Goal: Transaction & Acquisition: Purchase product/service

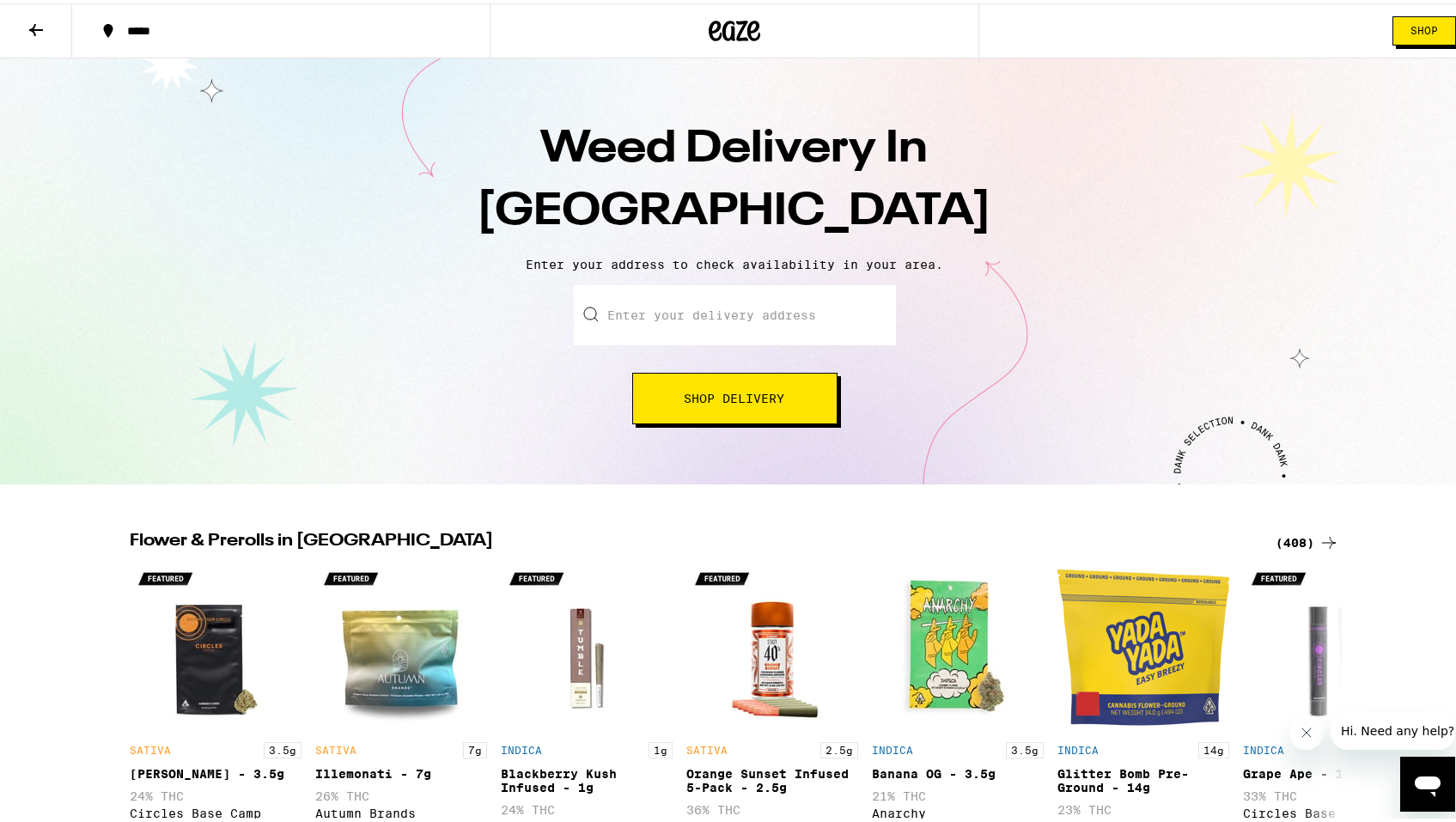
click at [30, 34] on icon at bounding box center [35, 27] width 21 height 21
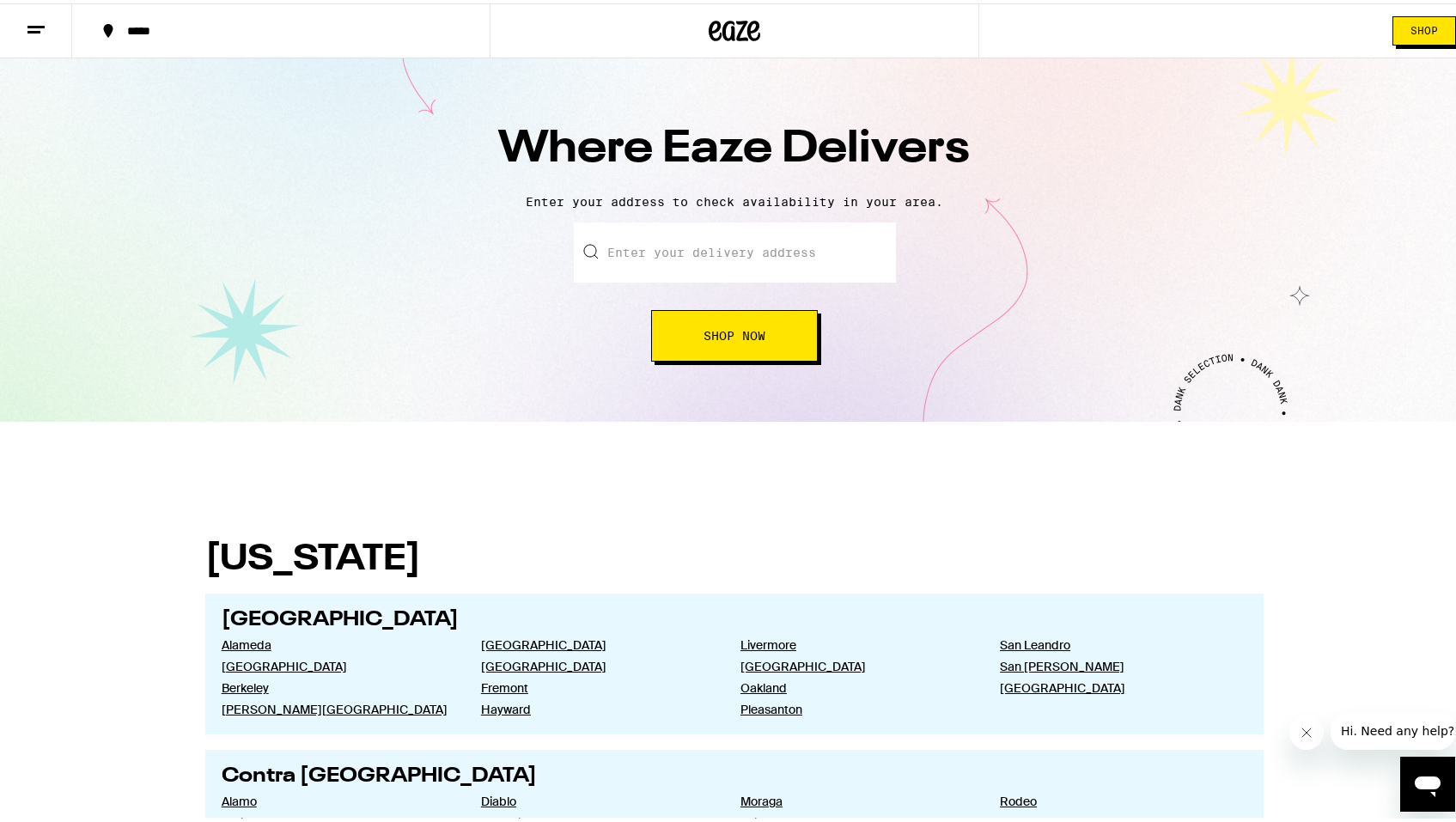
click at [760, 313] on button "Shop Now" at bounding box center [733, 332] width 166 height 51
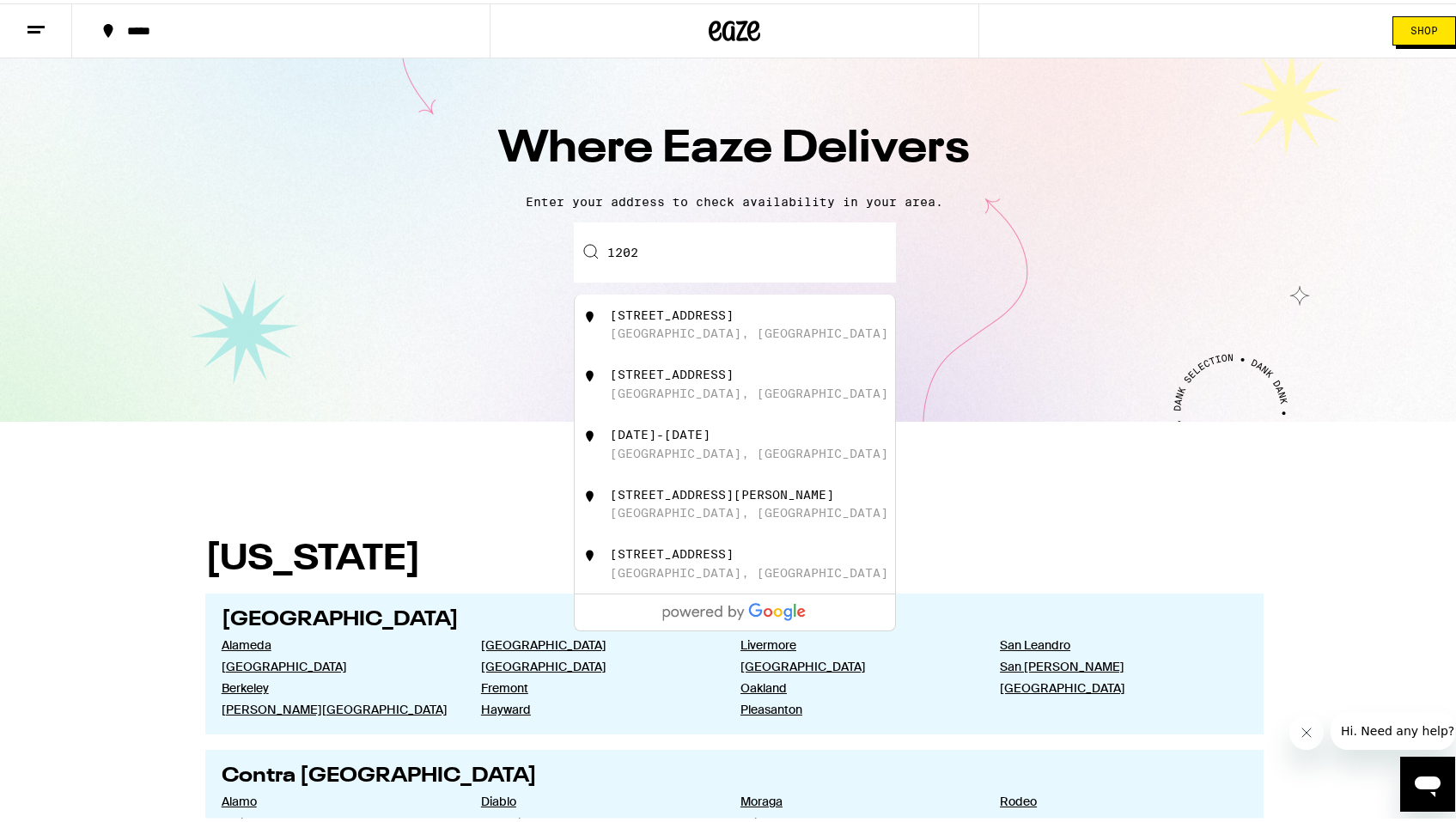
click at [793, 329] on div "[STREET_ADDRESS]" at bounding box center [763, 321] width 307 height 32
type input "[STREET_ADDRESS]"
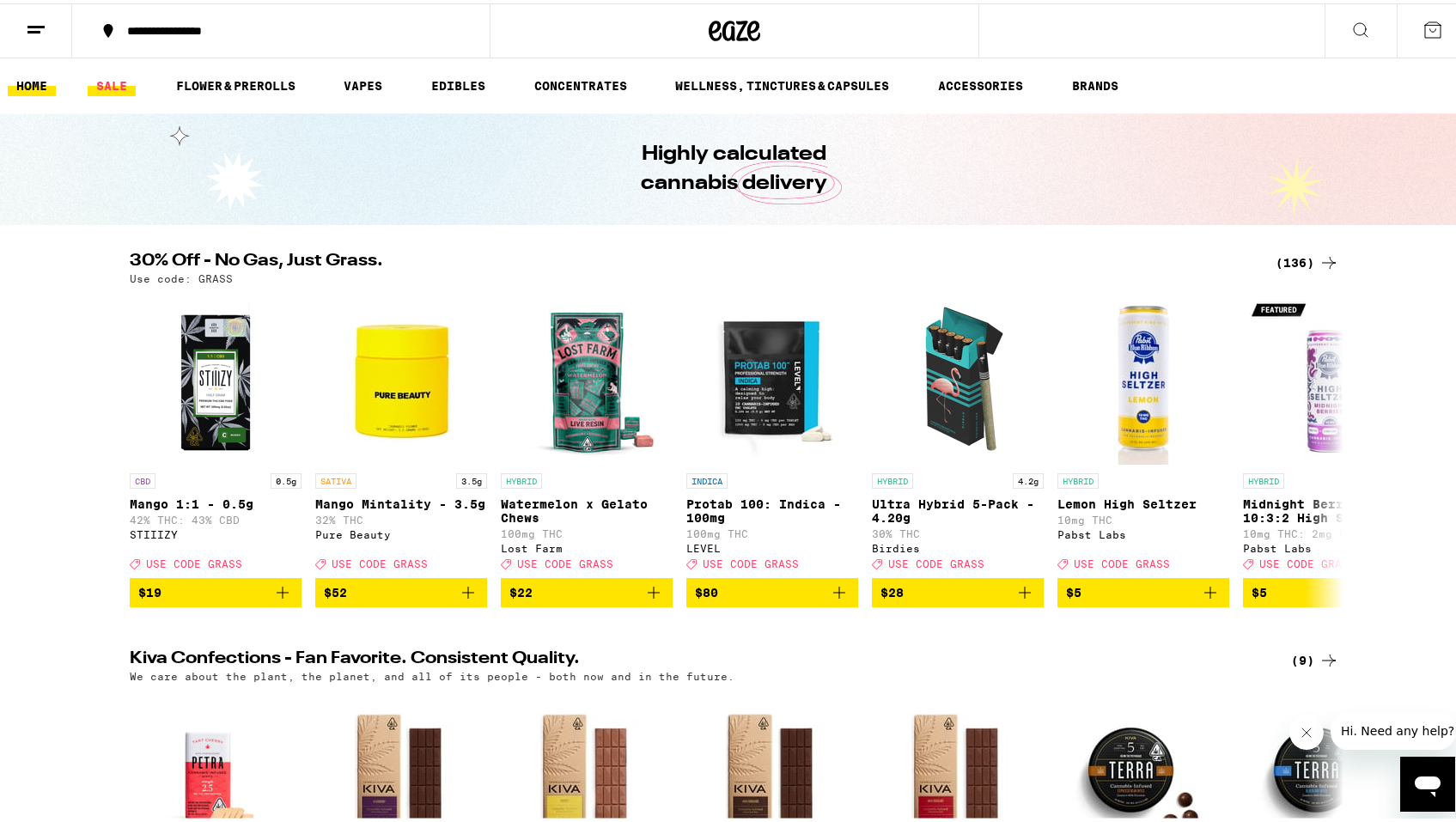
click at [125, 85] on link "SALE" at bounding box center [111, 82] width 48 height 21
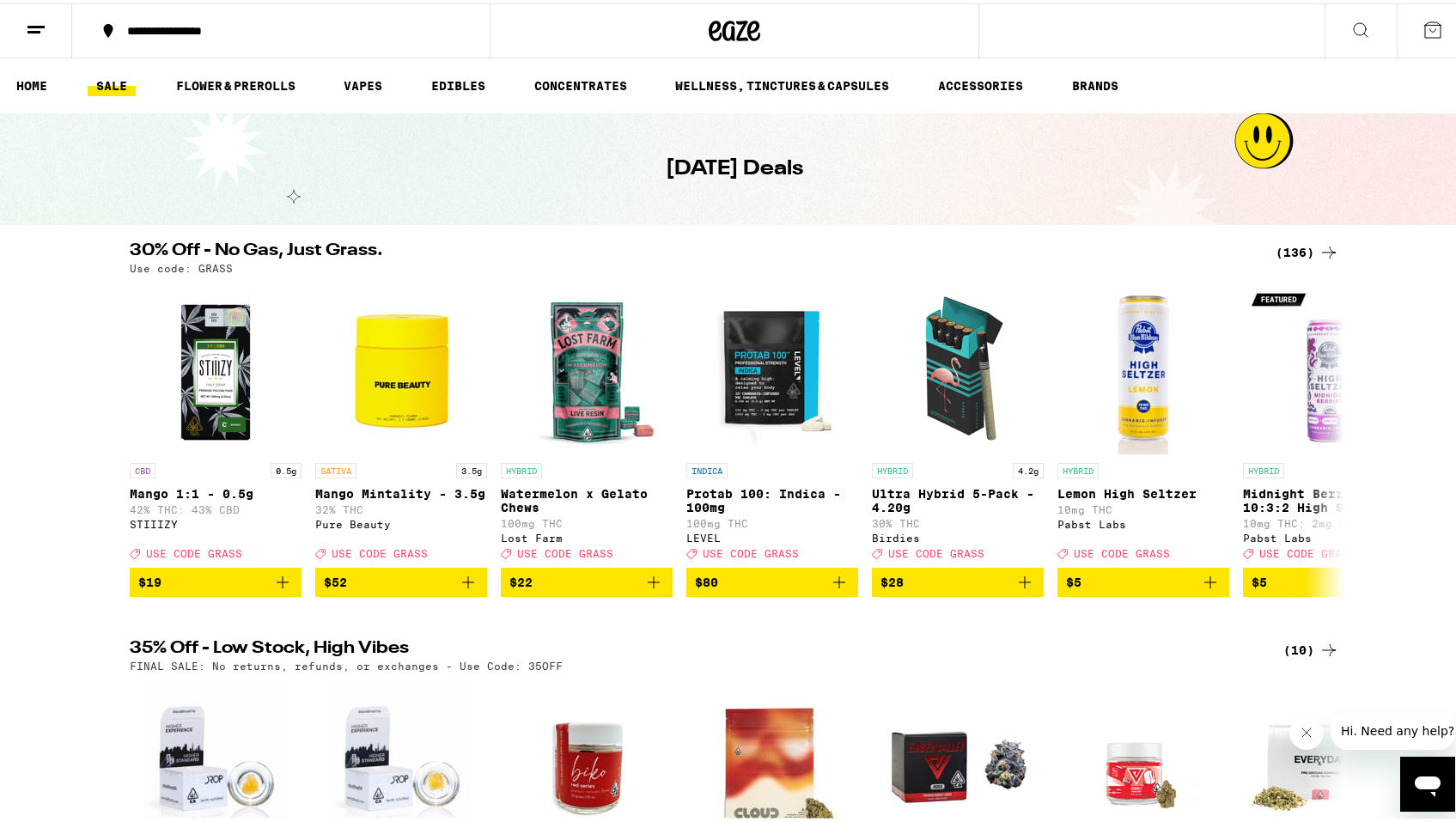
click at [1318, 258] on icon at bounding box center [1328, 249] width 21 height 21
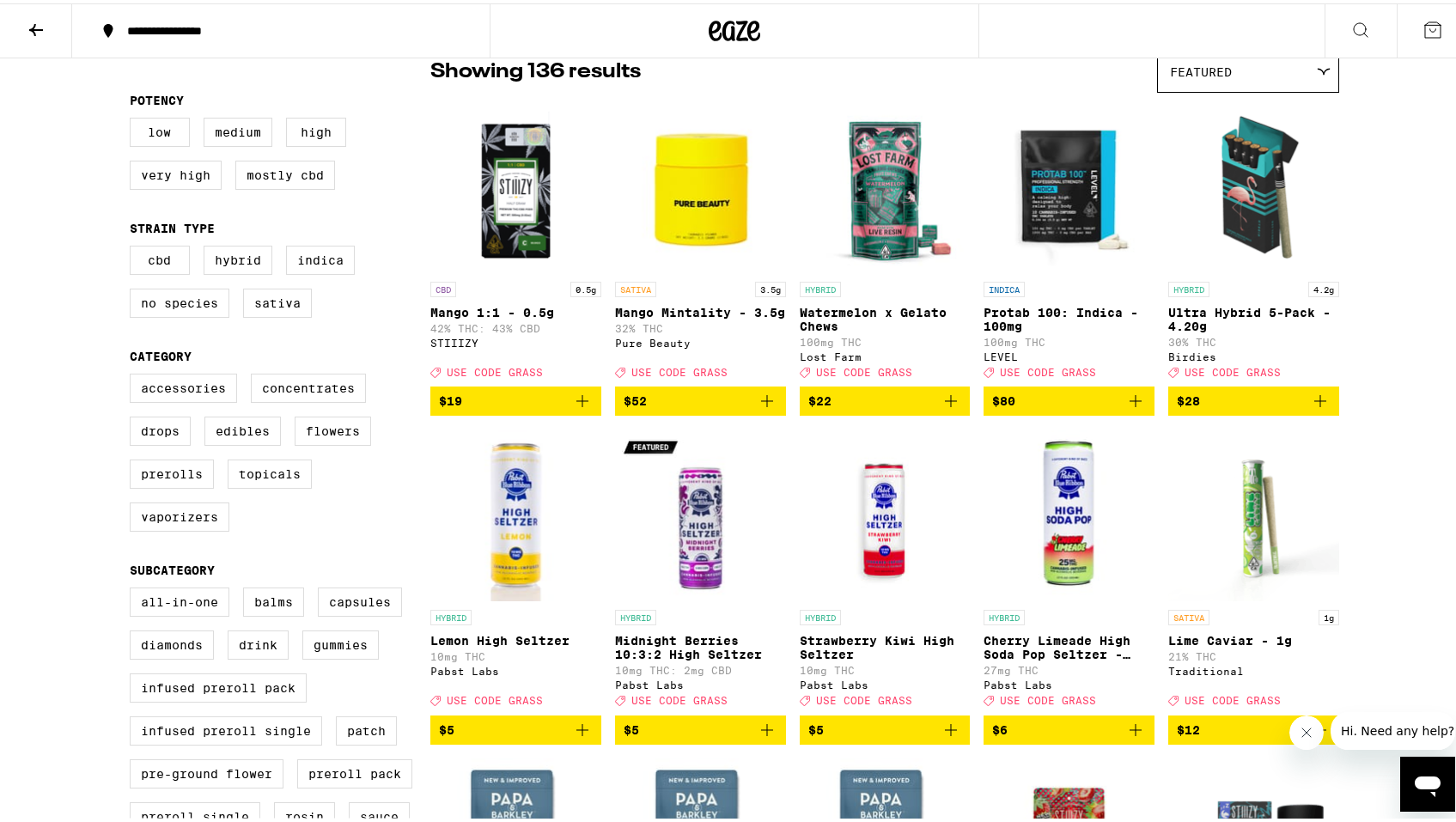
scroll to position [153, 0]
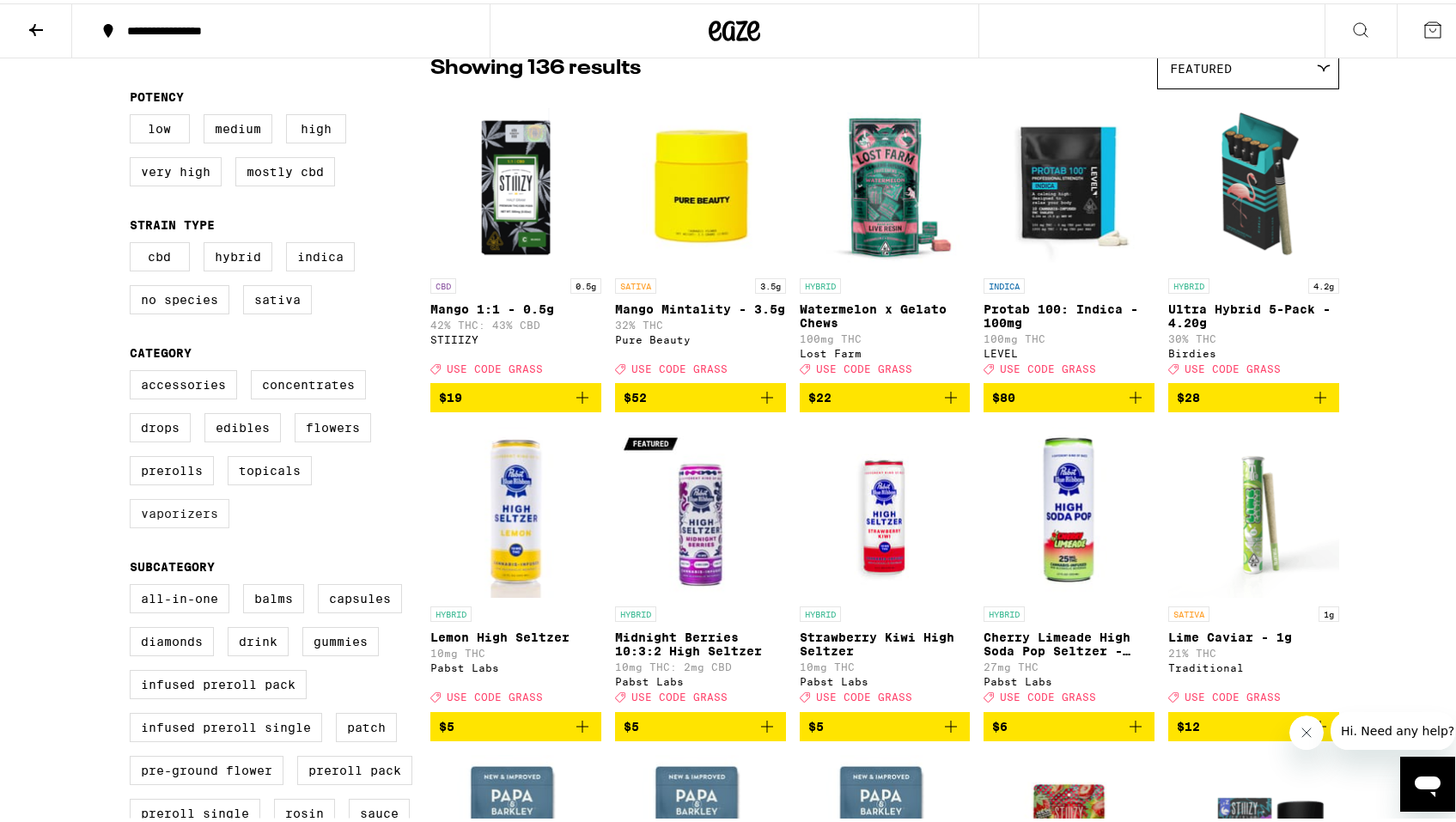
click at [182, 520] on label "Vaporizers" at bounding box center [179, 510] width 99 height 29
click at [134, 370] on input "Vaporizers" at bounding box center [133, 370] width 1 height 1
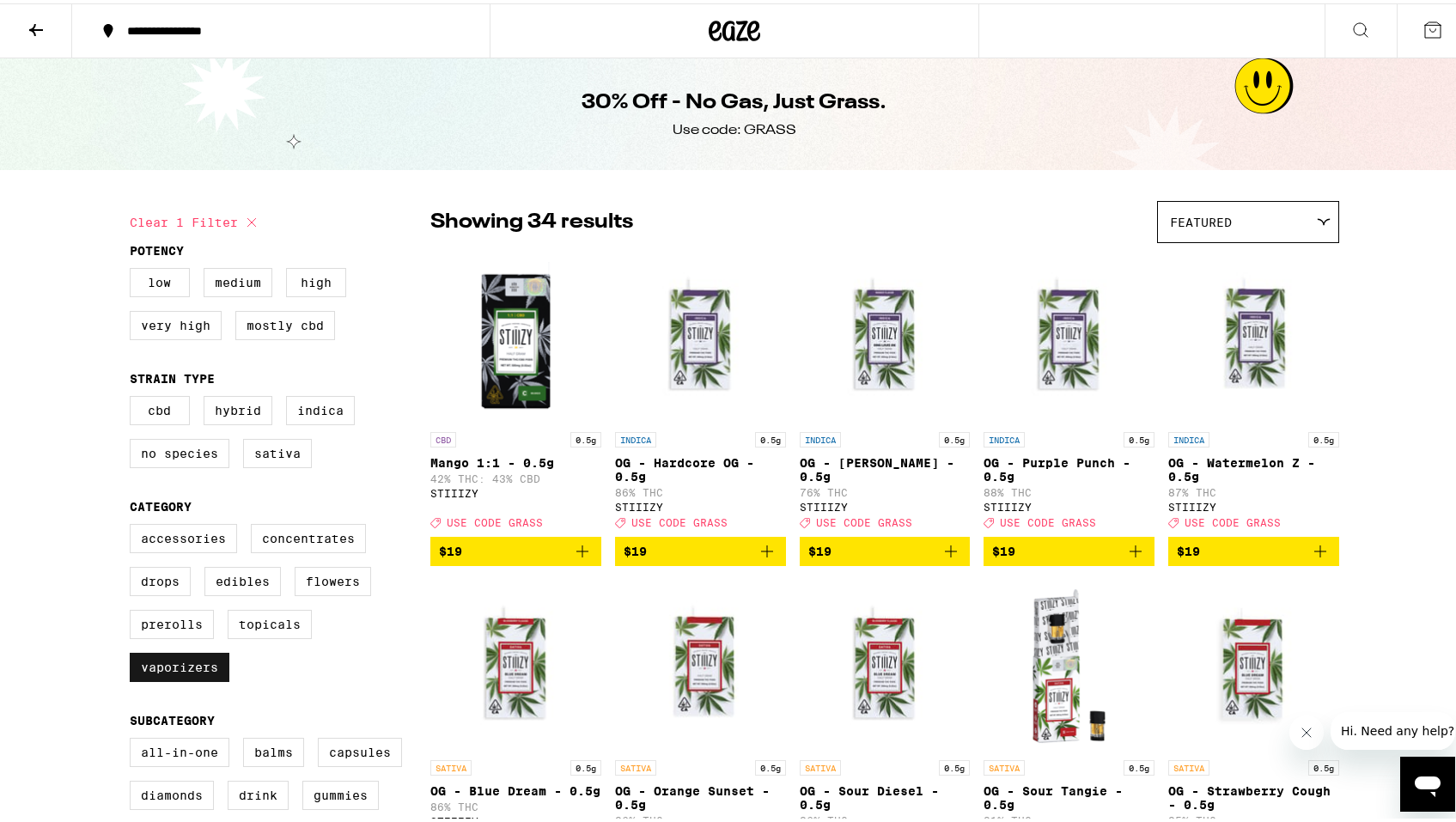
click at [172, 667] on label "Vaporizers" at bounding box center [179, 664] width 99 height 29
click at [134, 524] on input "Vaporizers" at bounding box center [133, 523] width 1 height 1
checkbox input "false"
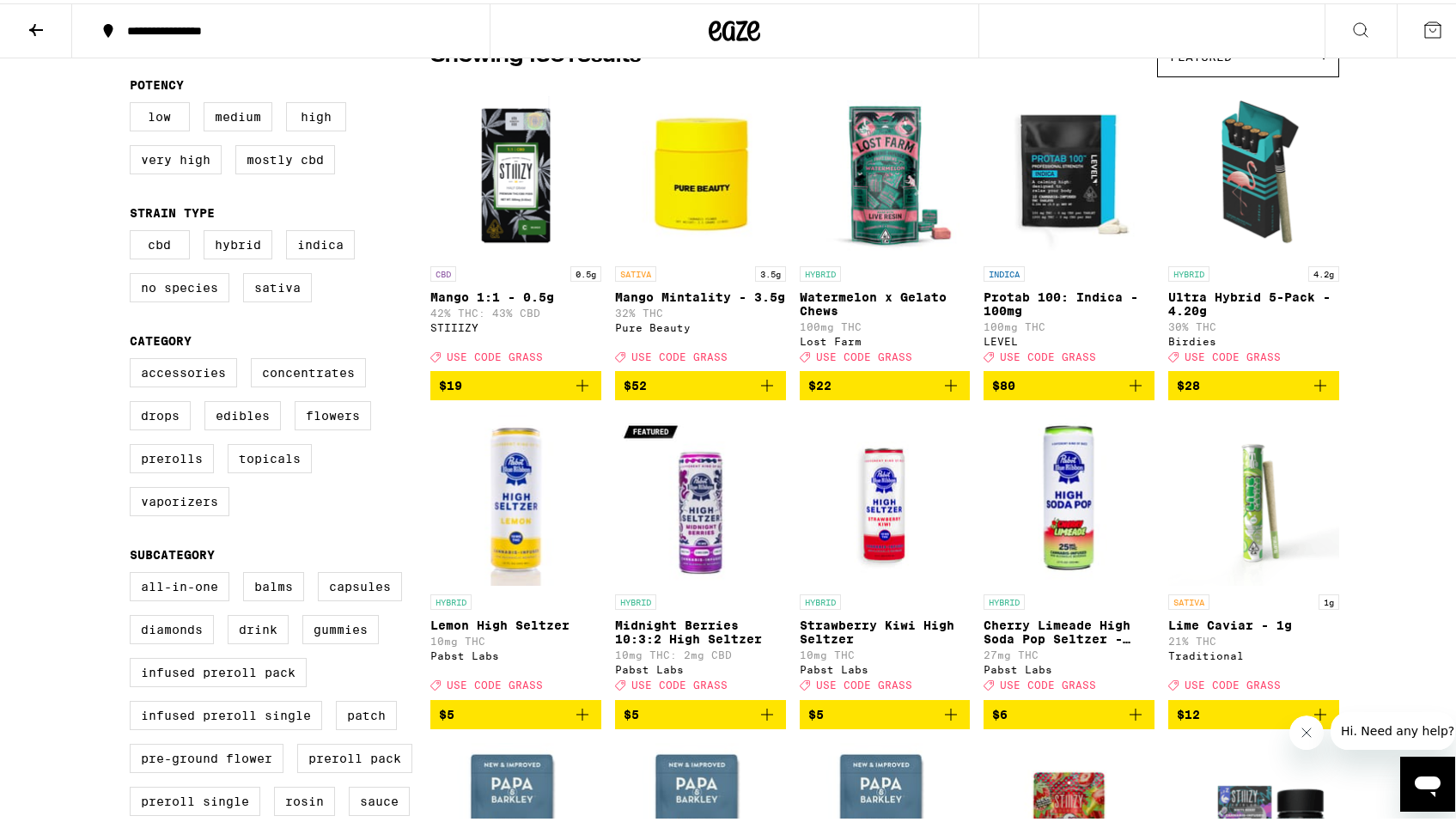
scroll to position [168, 0]
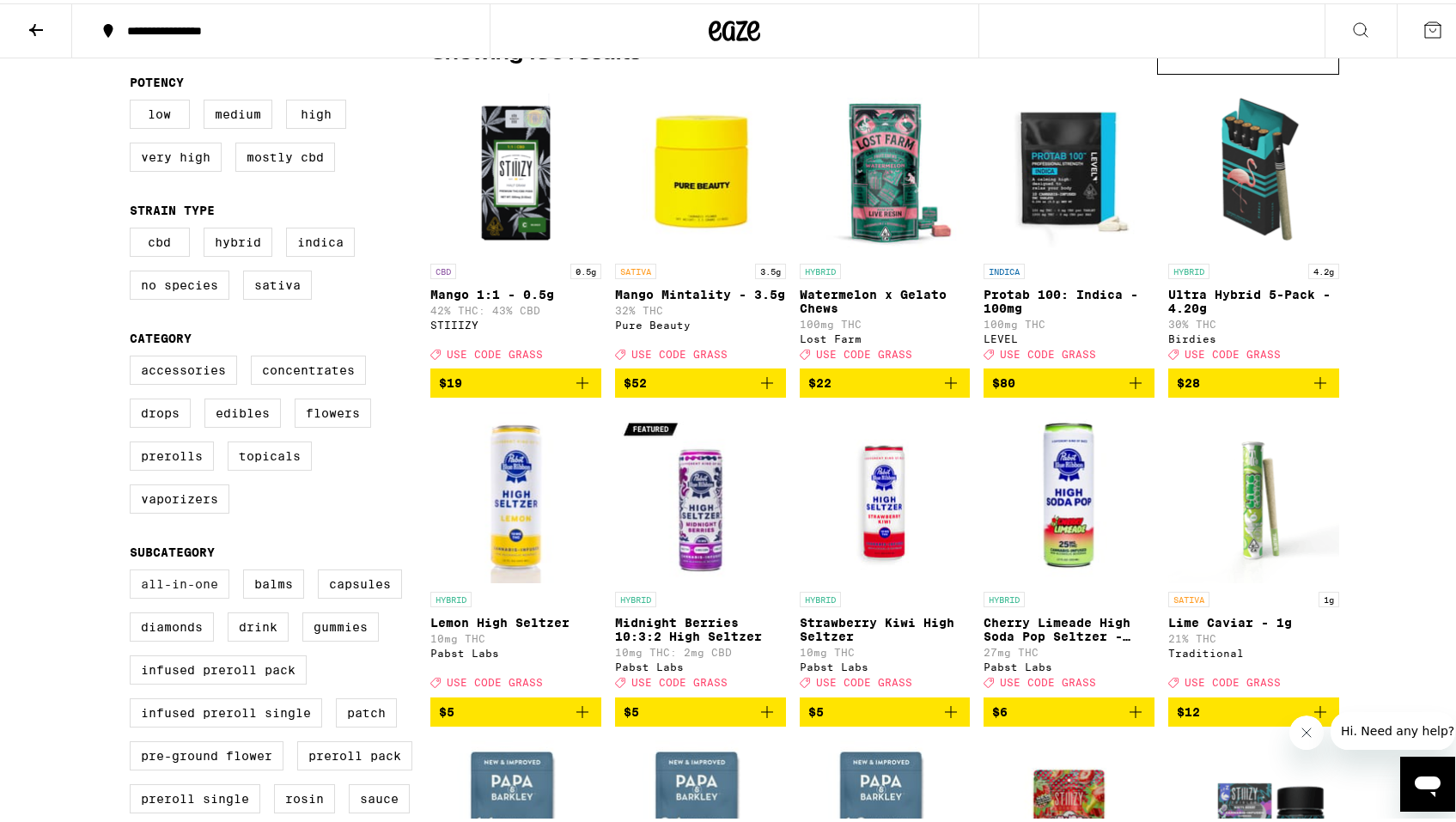
click at [196, 595] on label "All-In-One" at bounding box center [179, 581] width 99 height 29
click at [134, 569] on input "All-In-One" at bounding box center [133, 568] width 1 height 1
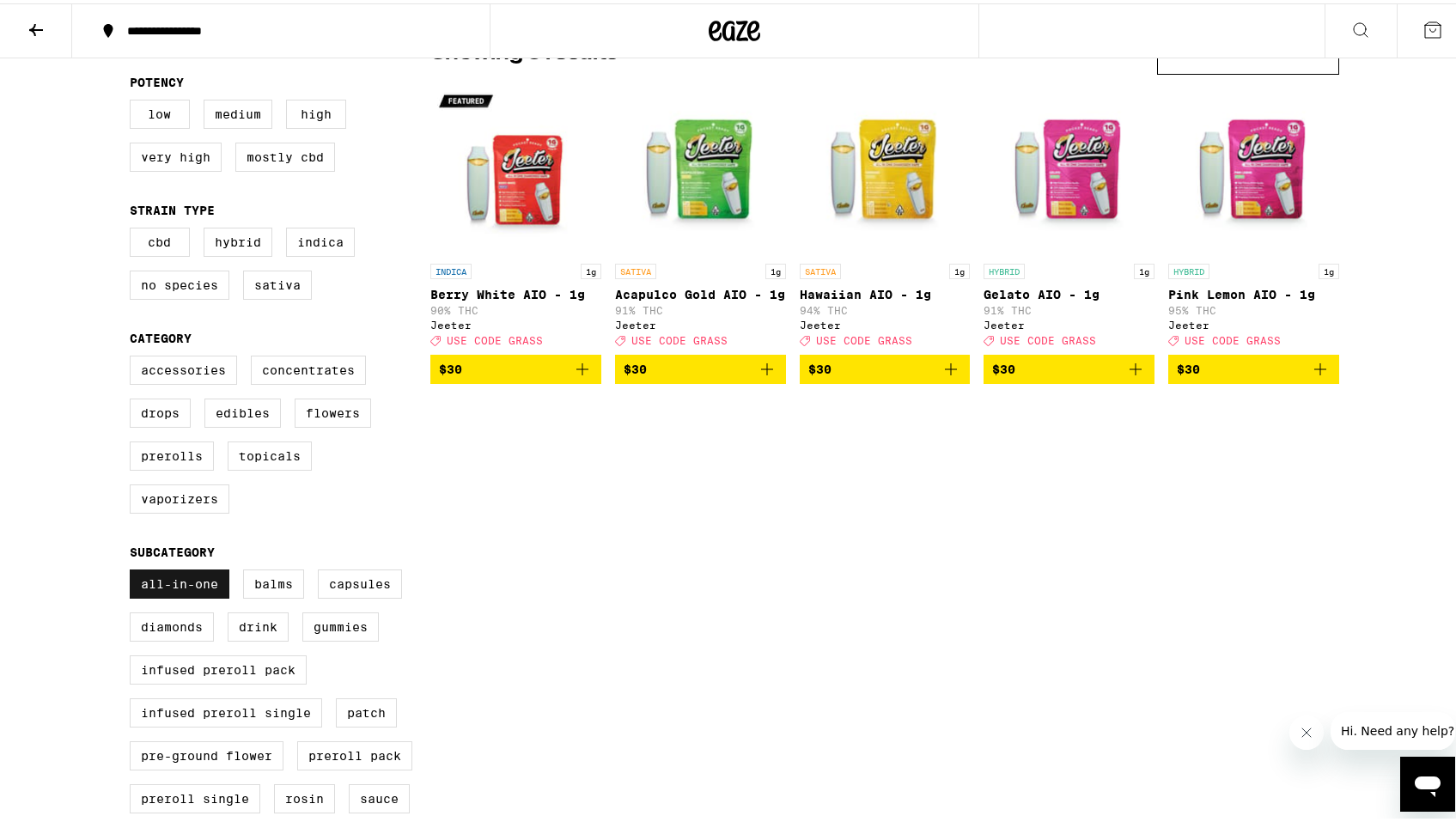
click at [196, 595] on label "All-In-One" at bounding box center [179, 581] width 99 height 29
click at [134, 569] on input "All-In-One" at bounding box center [133, 568] width 1 height 1
checkbox input "false"
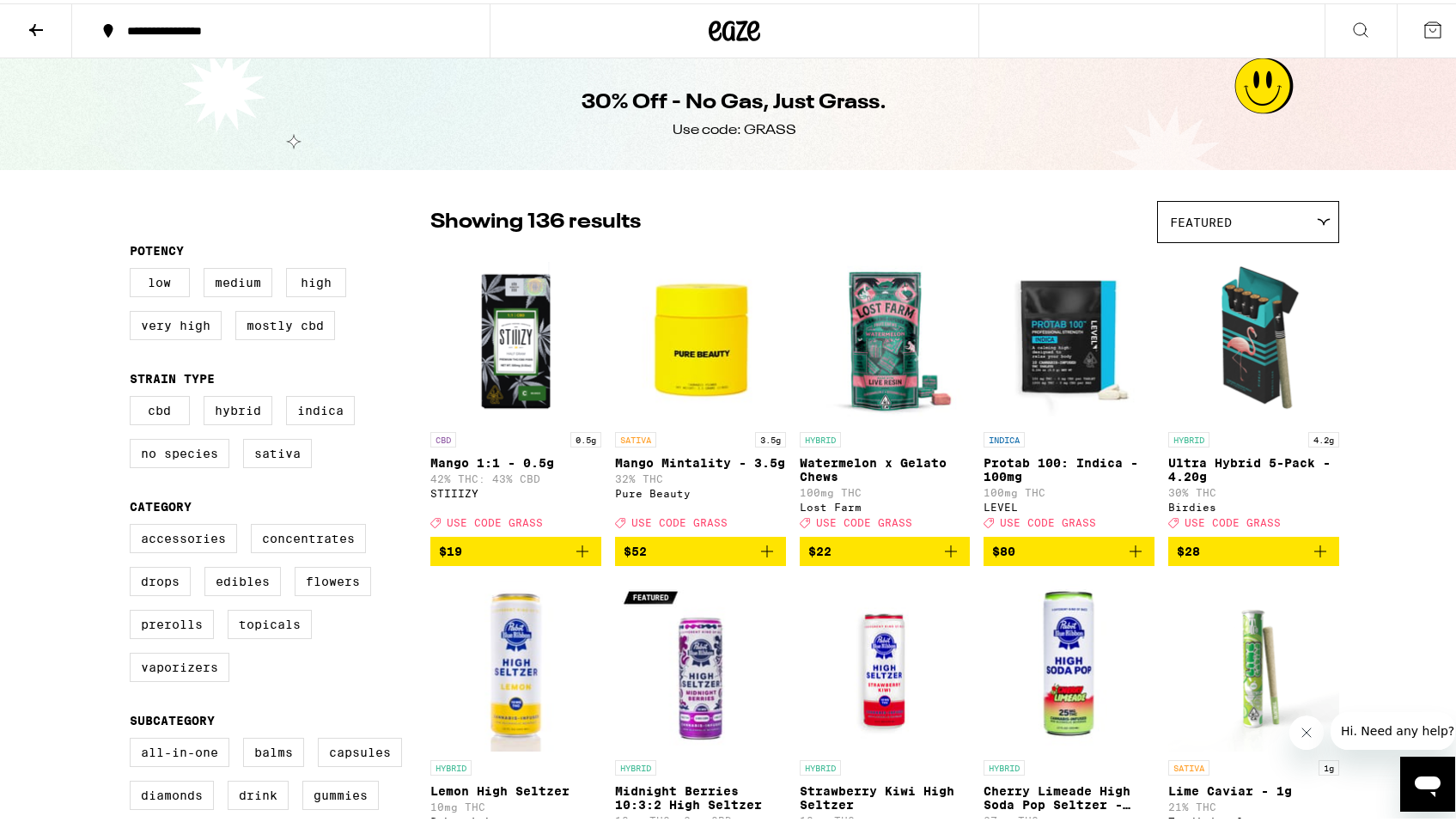
click at [42, 29] on icon at bounding box center [35, 27] width 21 height 21
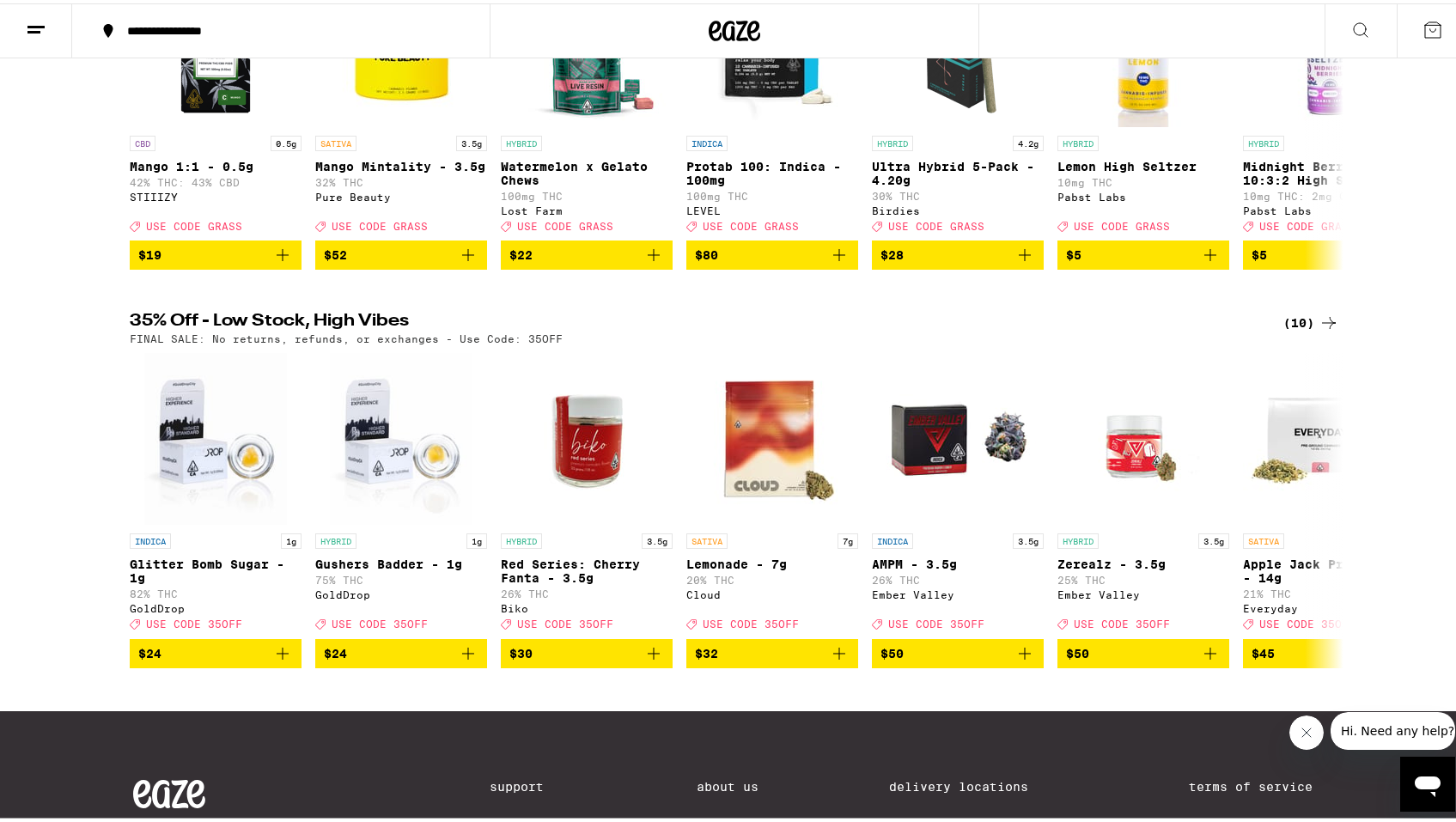
scroll to position [329, 0]
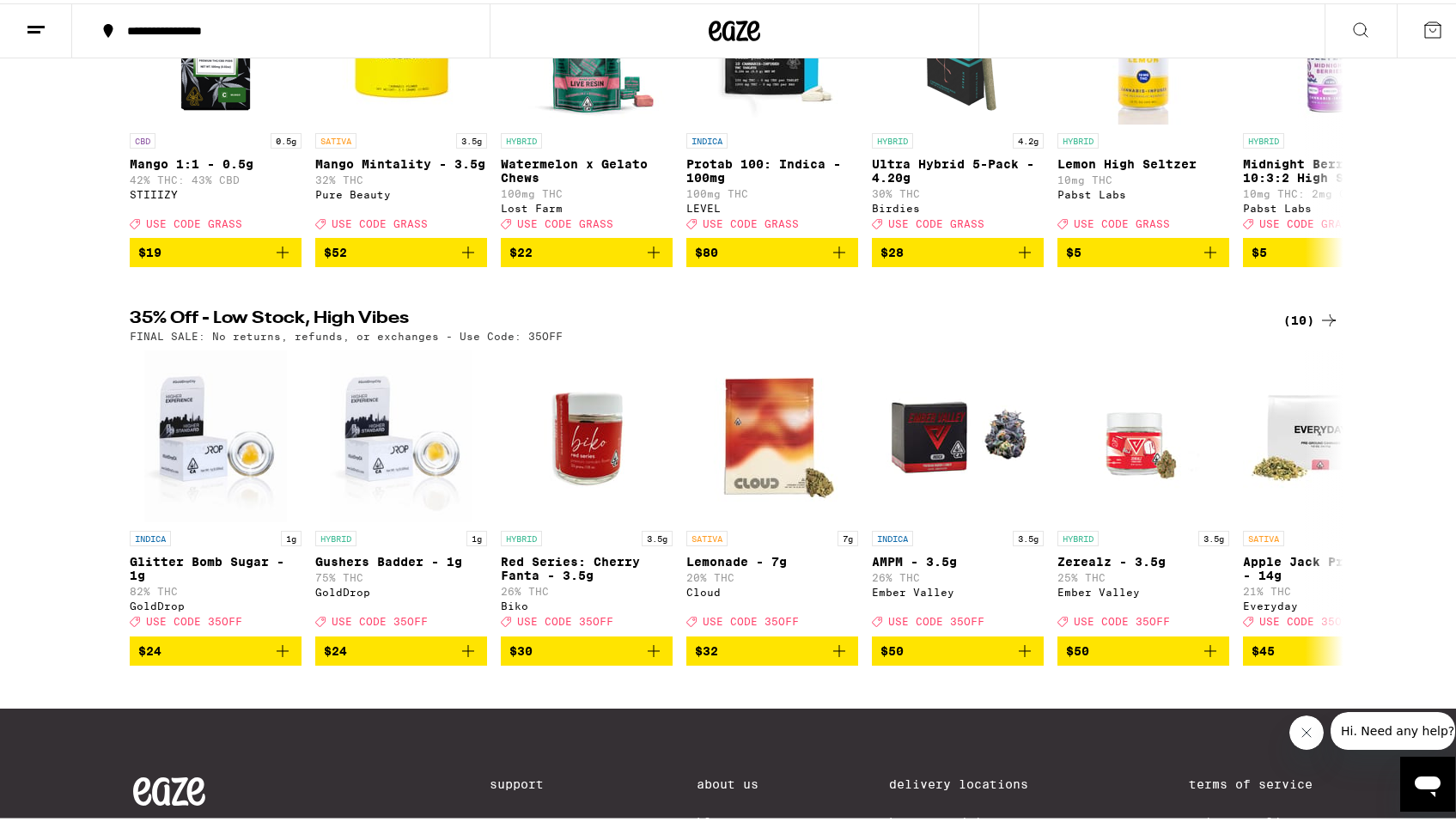
click at [1293, 327] on div "(10)" at bounding box center [1310, 317] width 56 height 21
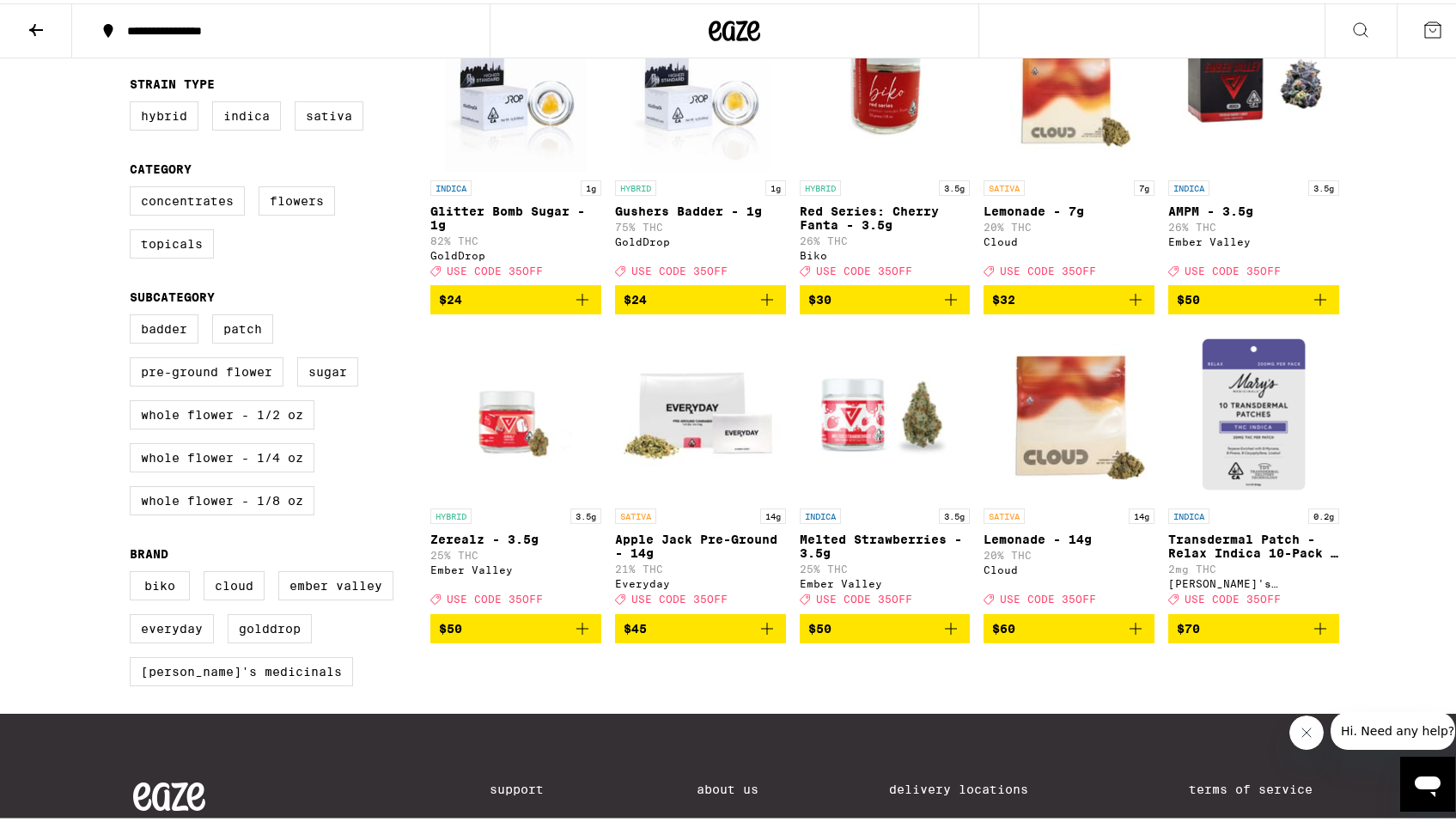
scroll to position [255, 0]
